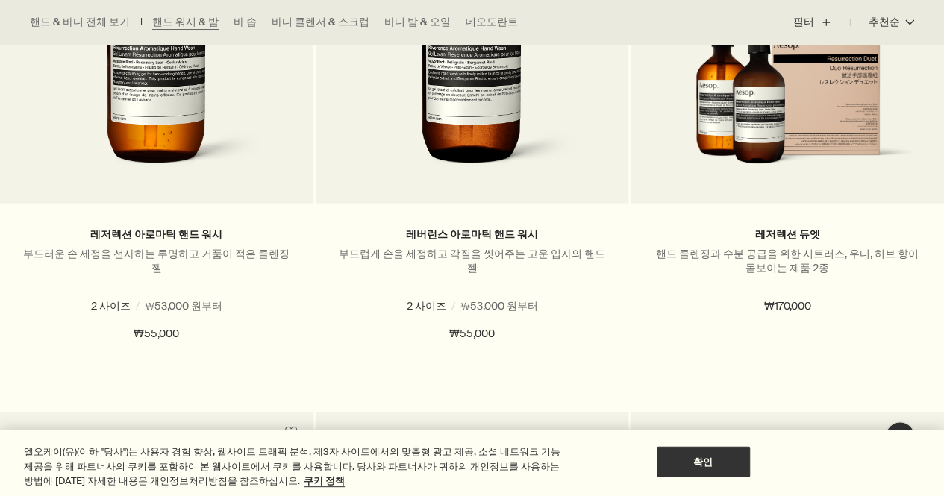
scroll to position [1188, 0]
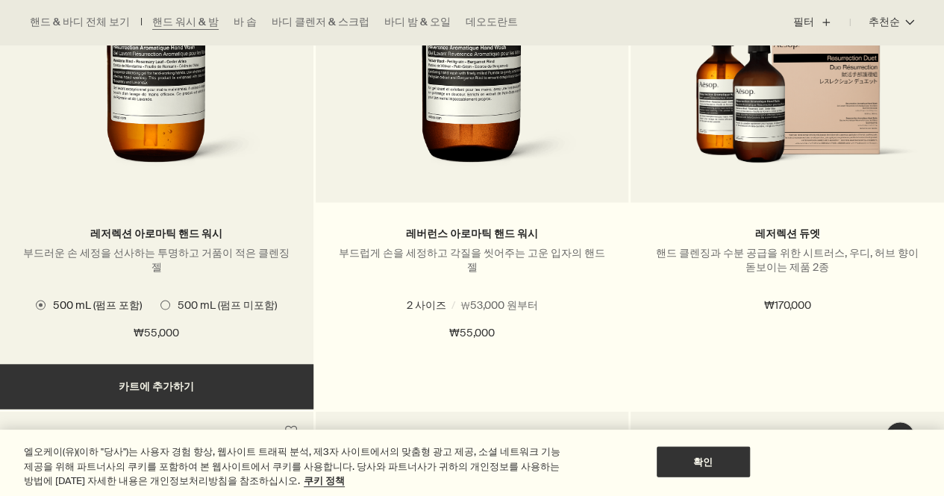
click at [181, 301] on span "500 mL (펌프 미포함)" at bounding box center [223, 305] width 107 height 14
click at [87, 306] on span "500 mL (펌프 포함)" at bounding box center [94, 305] width 96 height 14
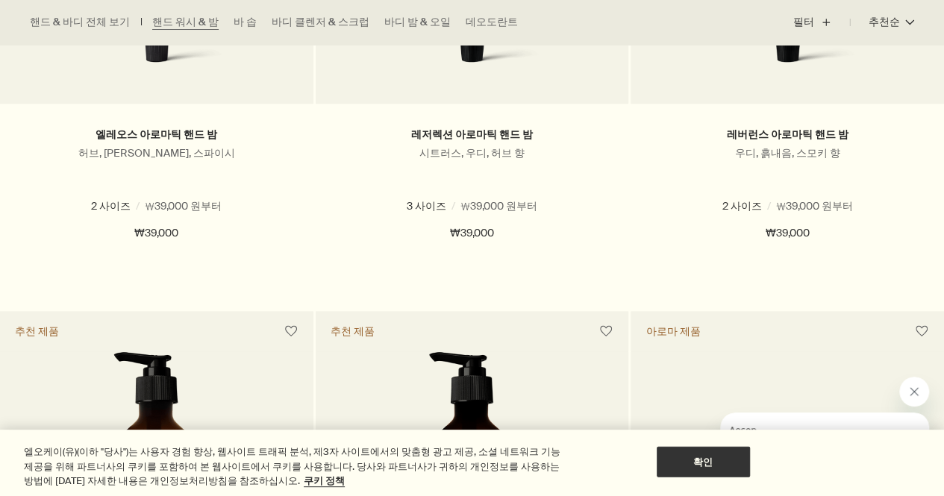
scroll to position [742, 0]
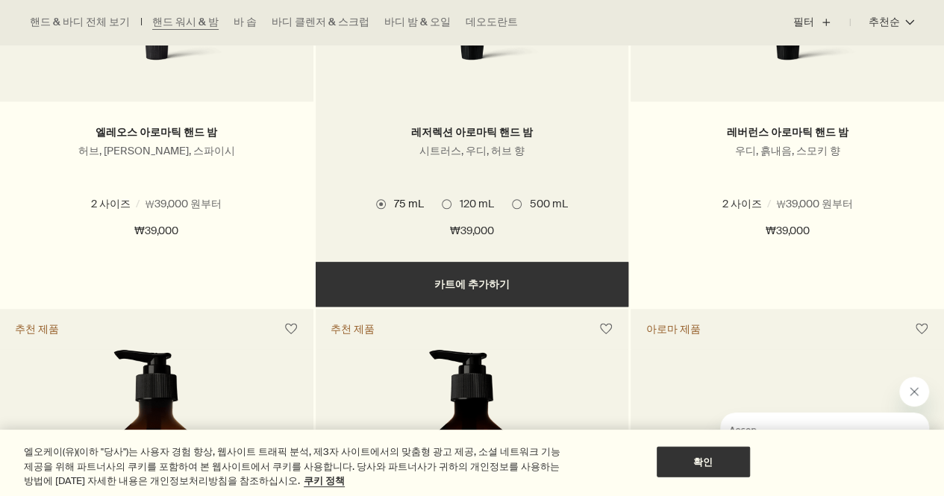
click at [516, 199] on span at bounding box center [517, 204] width 10 height 10
click at [388, 198] on span "75 mL" at bounding box center [404, 203] width 37 height 13
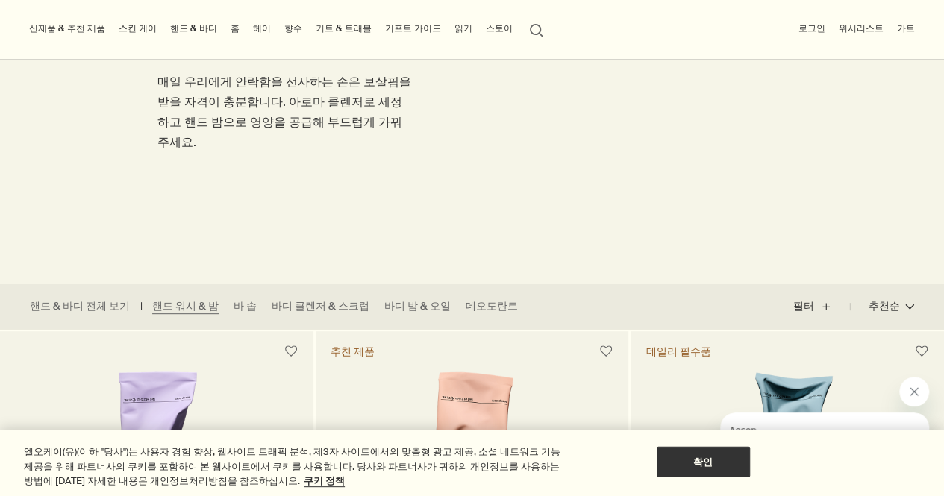
scroll to position [0, 0]
